Goal: Task Accomplishment & Management: Manage account settings

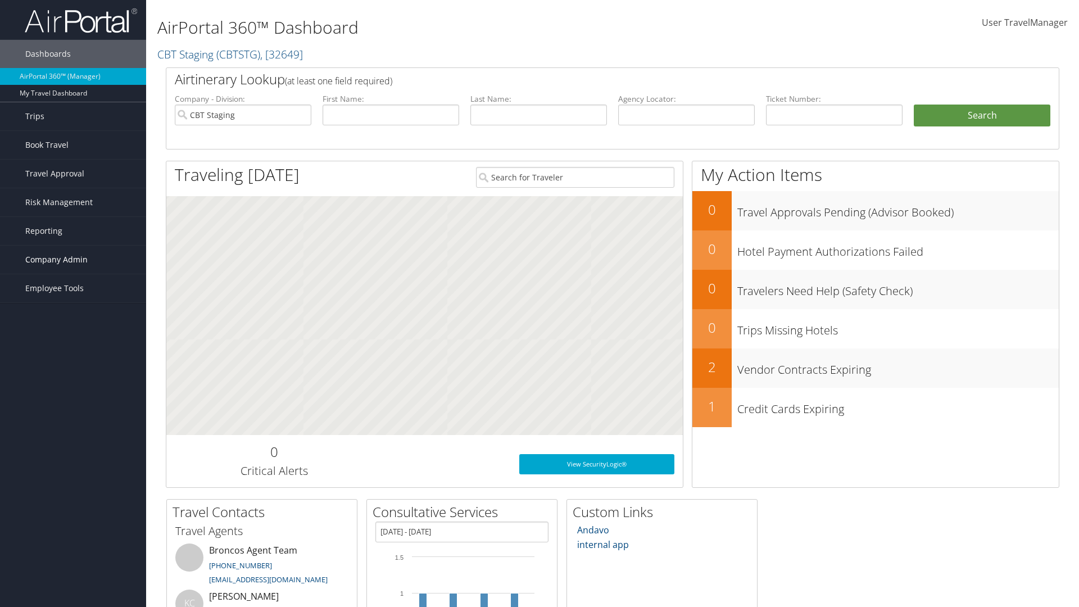
click at [73, 260] on span "Company Admin" at bounding box center [56, 260] width 62 height 28
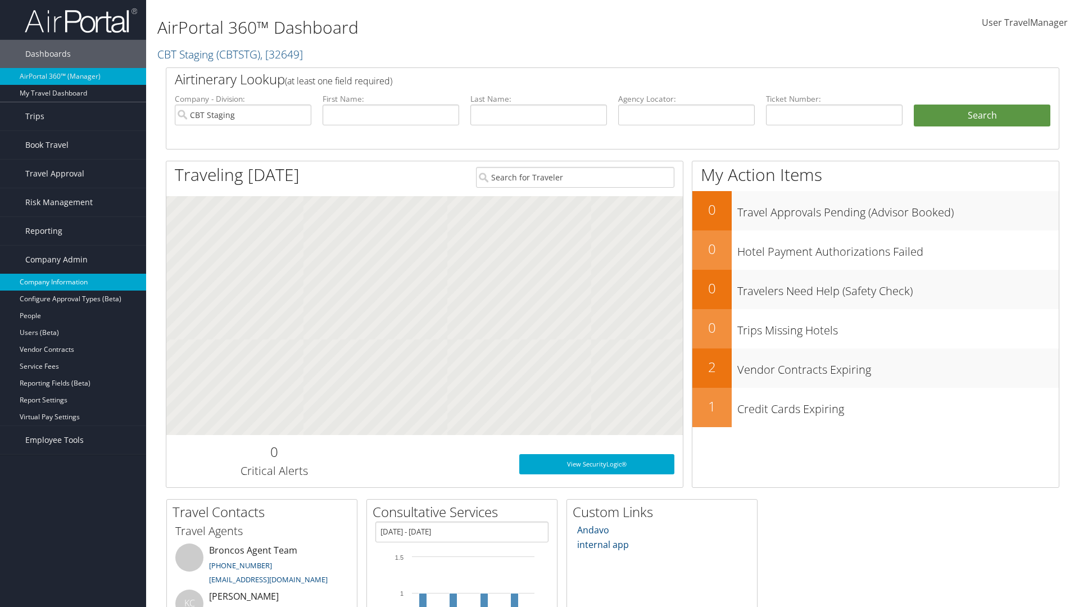
click at [73, 282] on link "Company Information" at bounding box center [73, 282] width 146 height 17
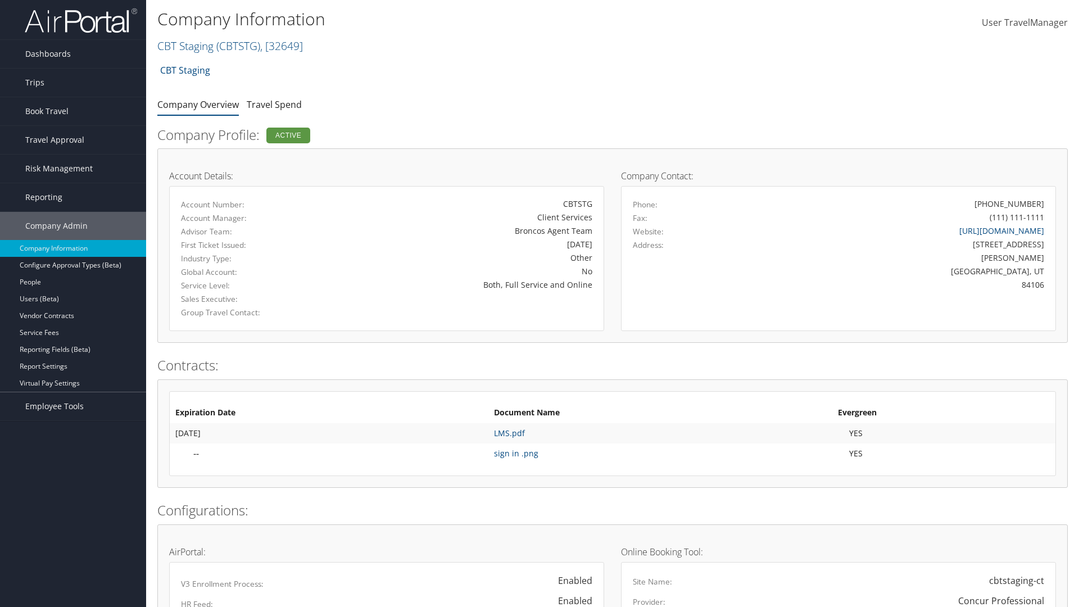
click at [1024, 22] on span "User TravelManager" at bounding box center [1024, 22] width 86 height 12
click at [993, 184] on link "Sign Out" at bounding box center [992, 184] width 125 height 19
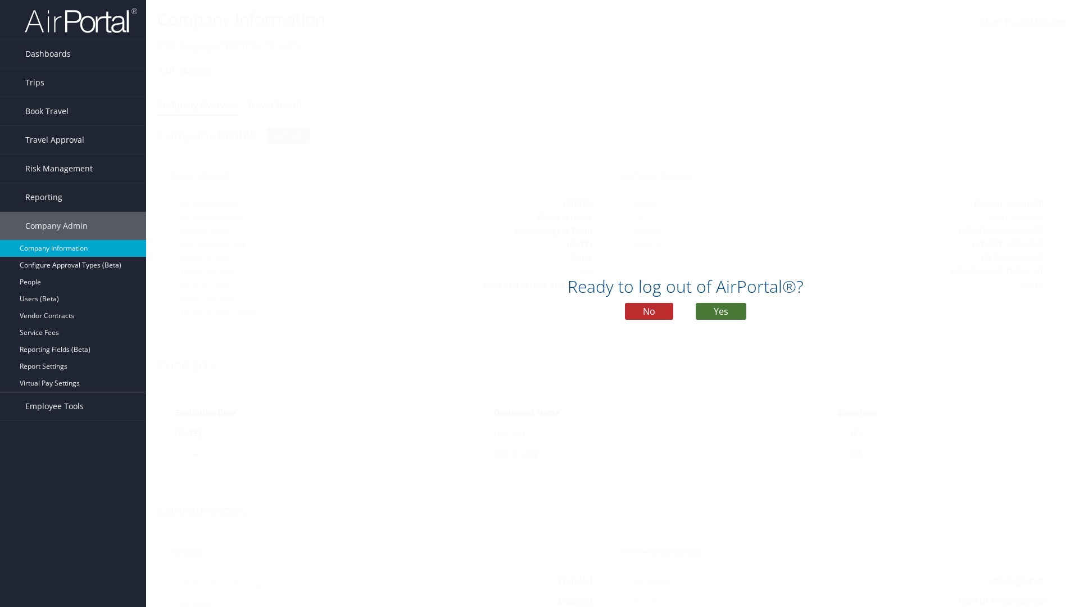
click at [721, 311] on button "Yes" at bounding box center [721, 311] width 51 height 17
